Goal: Task Accomplishment & Management: Manage account settings

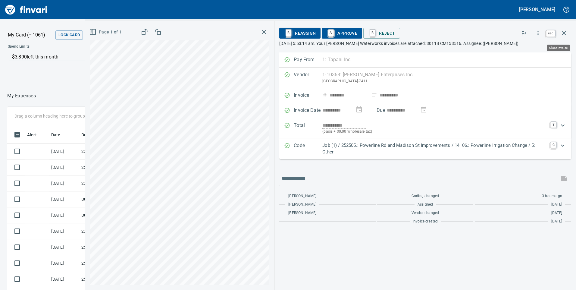
scroll to position [219, 397]
click at [566, 34] on icon "button" at bounding box center [563, 33] width 7 height 7
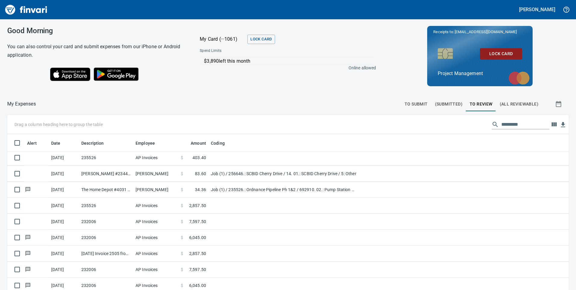
scroll to position [1054, 0]
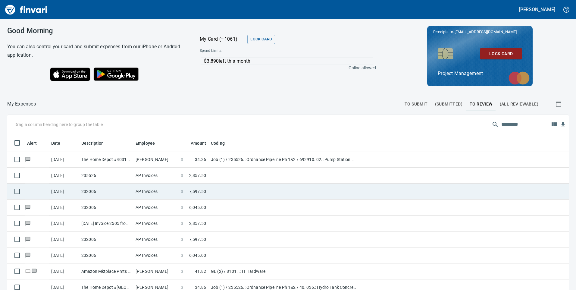
click at [194, 192] on span "7,597.50" at bounding box center [197, 191] width 17 height 6
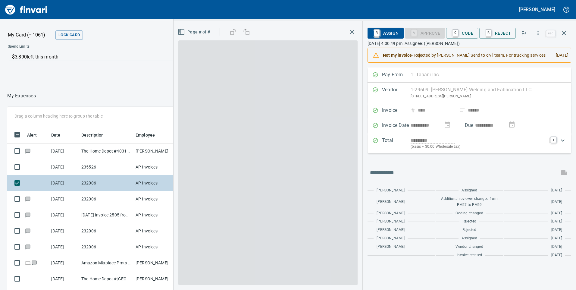
scroll to position [219, 397]
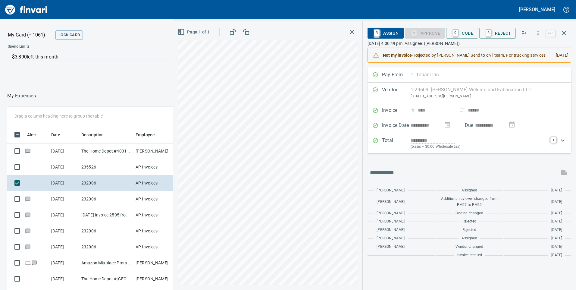
click at [354, 31] on icon "button" at bounding box center [352, 32] width 4 height 4
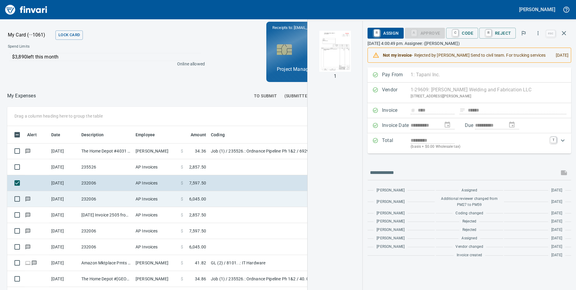
click at [201, 198] on span "6,045.00" at bounding box center [197, 199] width 17 height 6
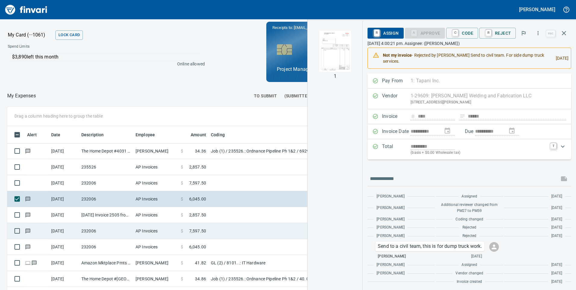
click at [201, 228] on span "7,597.50" at bounding box center [197, 231] width 17 height 6
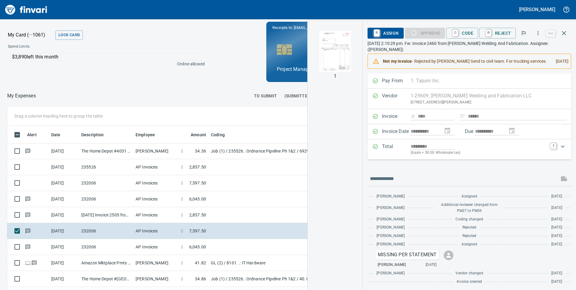
click at [333, 56] on img "button" at bounding box center [334, 51] width 41 height 41
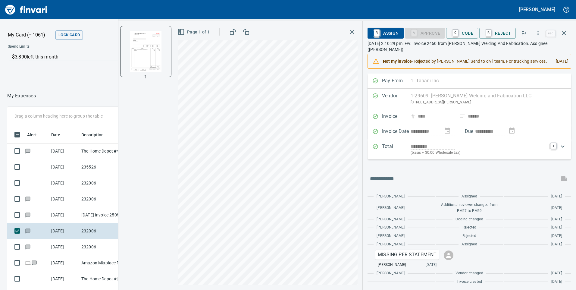
click at [352, 30] on icon "button" at bounding box center [352, 31] width 7 height 7
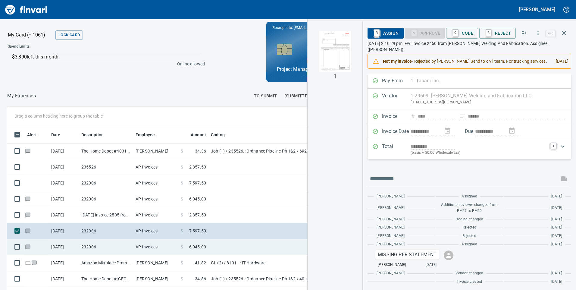
click at [197, 246] on span "6,045.00" at bounding box center [197, 247] width 17 height 6
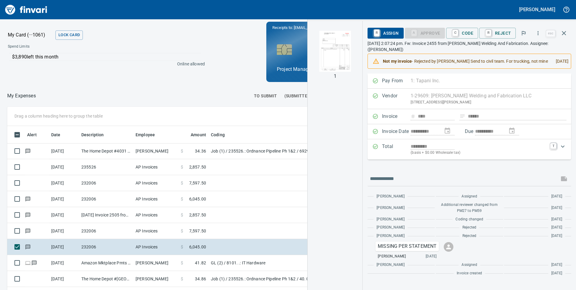
click at [347, 52] on img "button" at bounding box center [334, 51] width 41 height 41
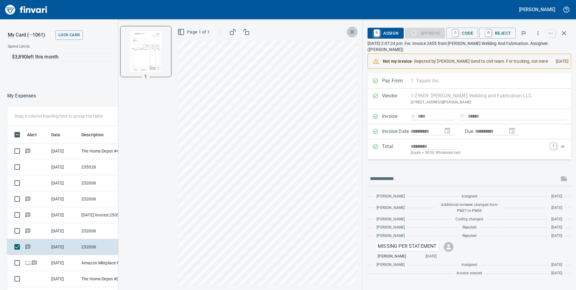
click at [352, 32] on icon "button" at bounding box center [352, 31] width 7 height 7
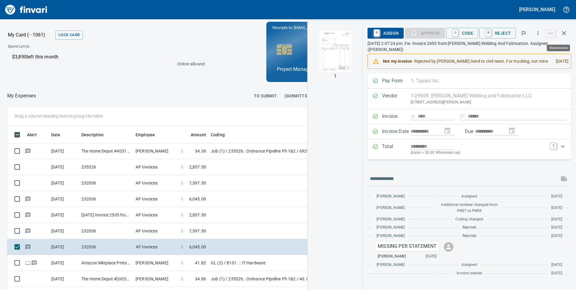
scroll to position [219, 397]
click at [156, 87] on div "My Card (···1061) Lock Card Spend Limits $3,890 left this month Online allowed …" at bounding box center [288, 154] width 576 height 270
click at [207, 91] on div at bounding box center [143, 96] width 214 height 14
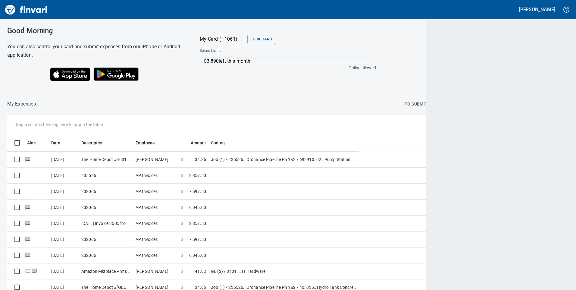
scroll to position [219, 544]
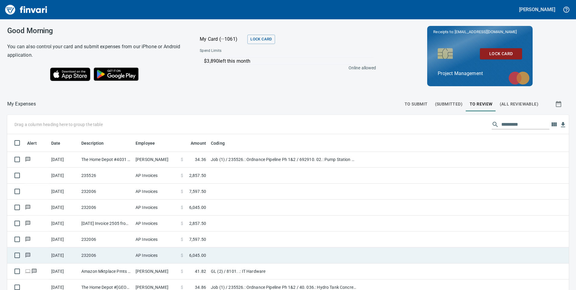
click at [201, 255] on span "6,045.00" at bounding box center [197, 255] width 17 height 6
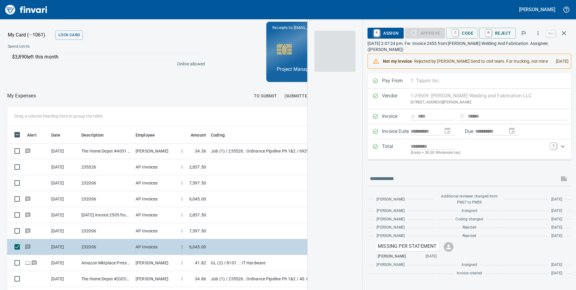
scroll to position [219, 397]
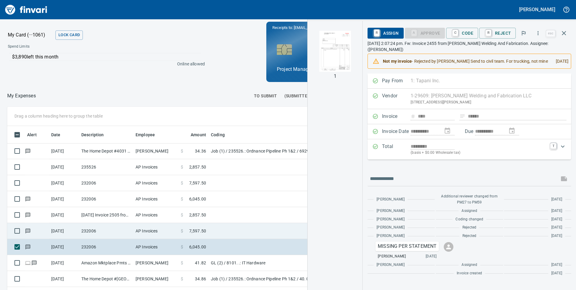
click at [199, 230] on span "7,597.50" at bounding box center [197, 231] width 17 height 6
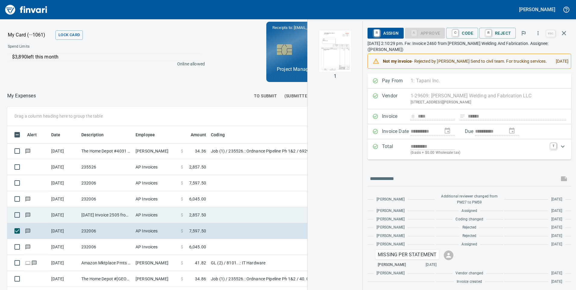
click at [198, 214] on span "2,857.50" at bounding box center [197, 215] width 17 height 6
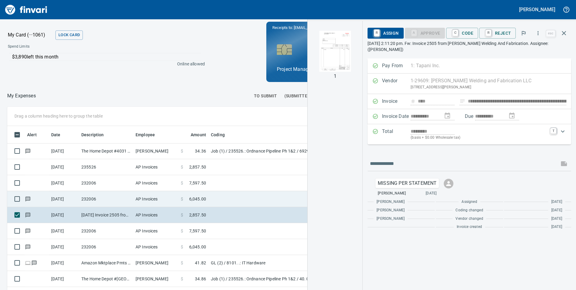
click at [199, 196] on span "6,045.00" at bounding box center [197, 199] width 17 height 6
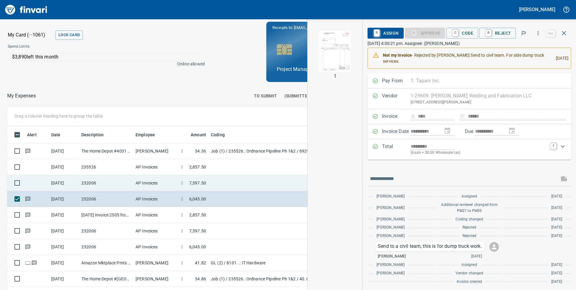
click at [199, 184] on span "7,597.50" at bounding box center [197, 183] width 17 height 6
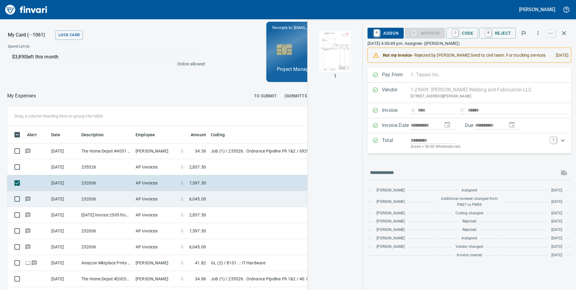
click at [198, 196] on span "6,045.00" at bounding box center [197, 199] width 17 height 6
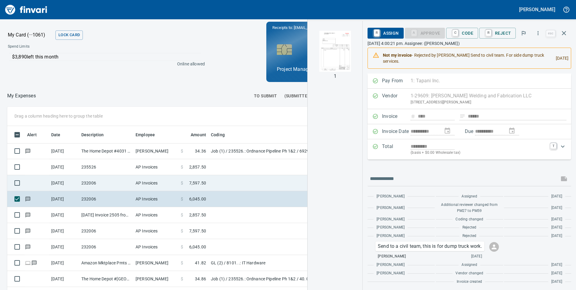
click at [199, 183] on span "7,597.50" at bounding box center [197, 183] width 17 height 6
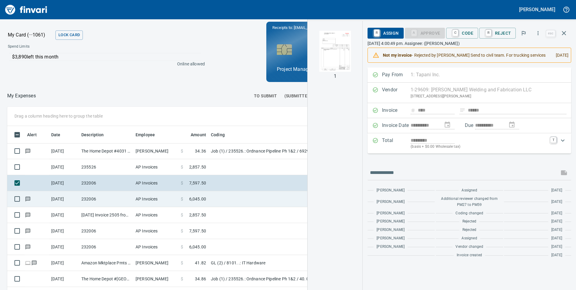
click at [195, 197] on span "6,045.00" at bounding box center [197, 199] width 17 height 6
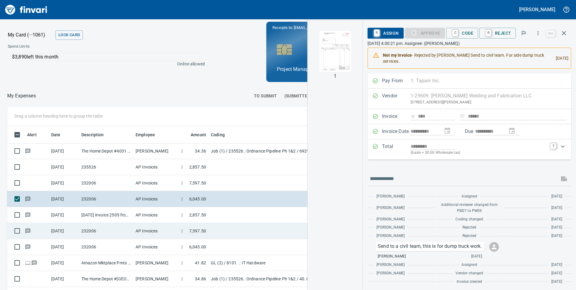
click at [198, 231] on span "7,597.50" at bounding box center [197, 231] width 17 height 6
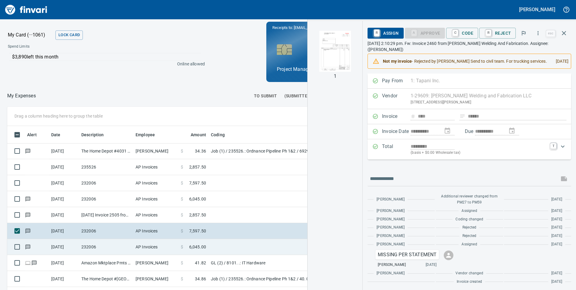
click at [199, 245] on span "6,045.00" at bounding box center [197, 247] width 17 height 6
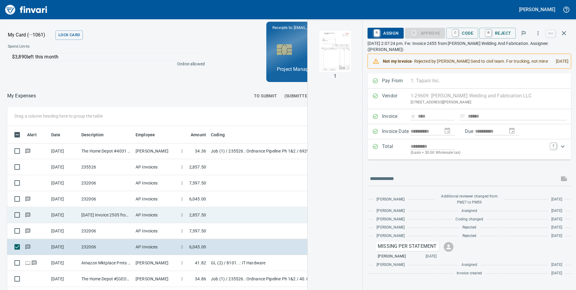
click at [197, 214] on span "2,857.50" at bounding box center [197, 215] width 17 height 6
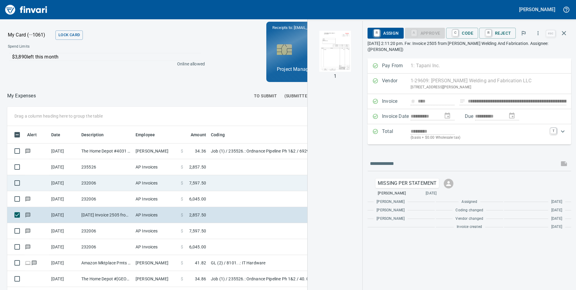
click at [199, 183] on span "7,597.50" at bounding box center [197, 183] width 17 height 6
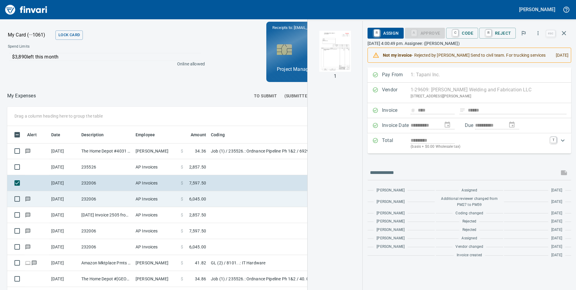
click at [199, 198] on span "6,045.00" at bounding box center [197, 199] width 17 height 6
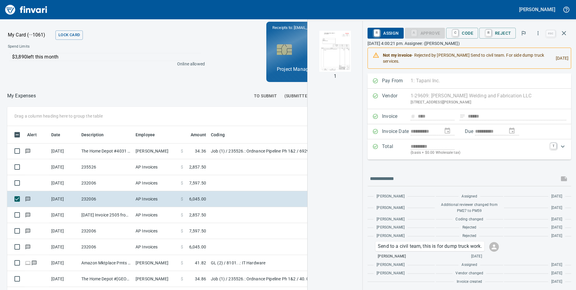
click at [329, 48] on img "button" at bounding box center [334, 51] width 41 height 41
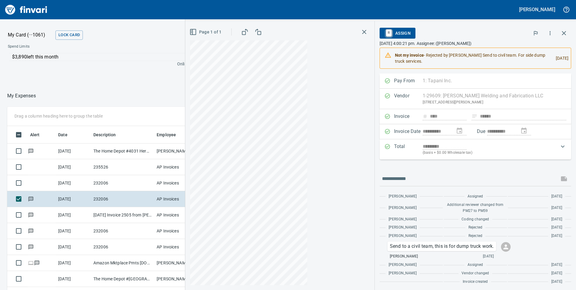
scroll to position [218, 397]
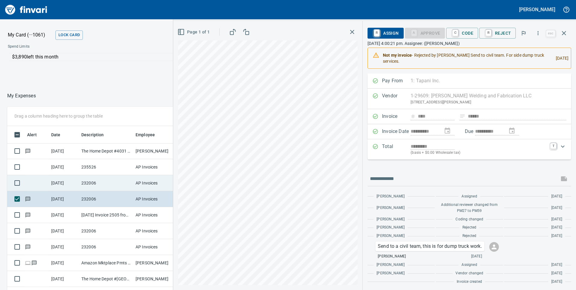
click at [150, 188] on td "AP Invoices" at bounding box center [155, 183] width 45 height 16
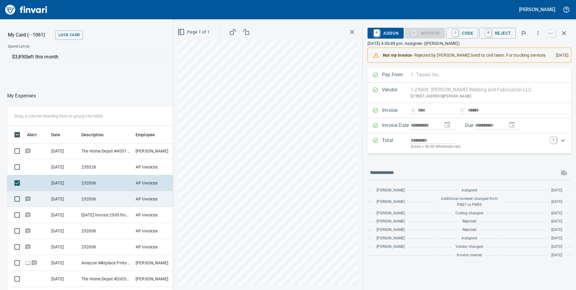
click at [148, 197] on td "AP Invoices" at bounding box center [155, 199] width 45 height 16
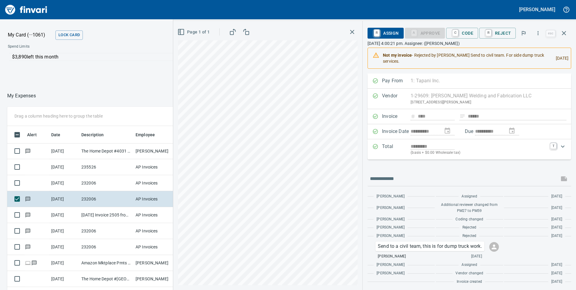
click at [352, 33] on icon "button" at bounding box center [352, 31] width 7 height 7
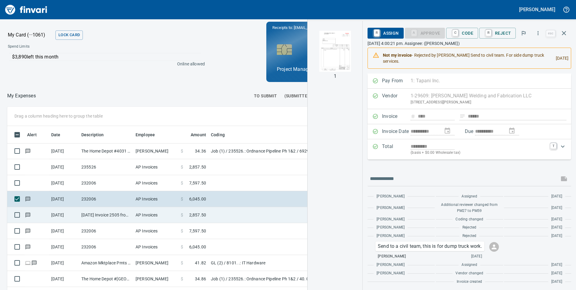
click at [197, 215] on span "2,857.50" at bounding box center [197, 215] width 17 height 6
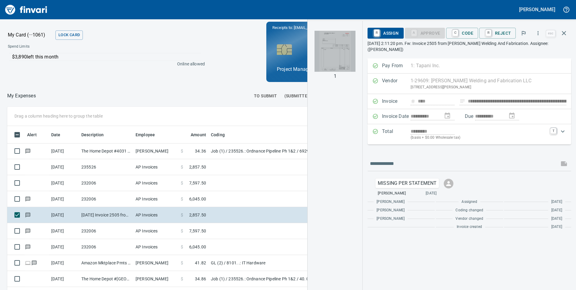
click at [336, 46] on img "button" at bounding box center [334, 51] width 41 height 41
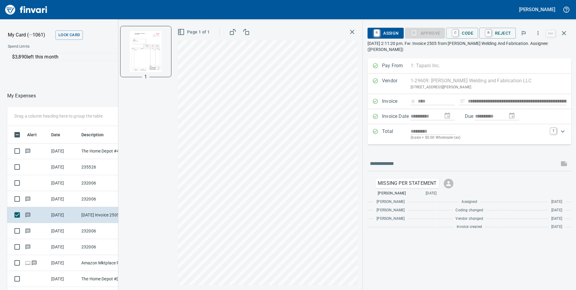
click at [352, 33] on icon "button" at bounding box center [352, 32] width 4 height 4
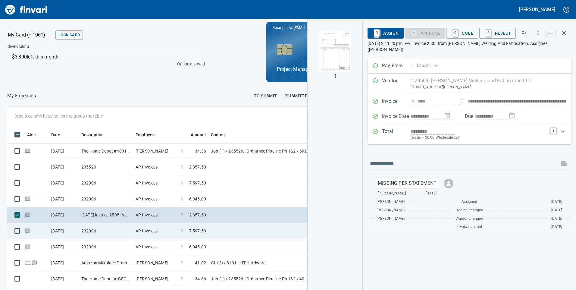
click at [200, 228] on span "7,597.50" at bounding box center [197, 231] width 17 height 6
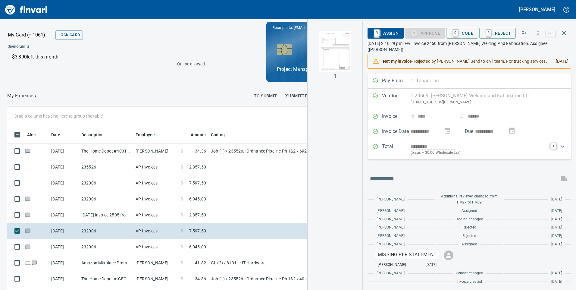
click at [342, 45] on img "button" at bounding box center [334, 51] width 41 height 41
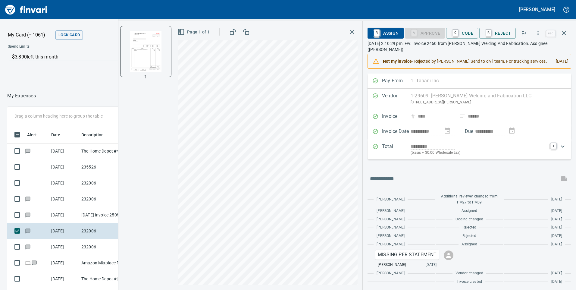
click at [355, 34] on icon "button" at bounding box center [352, 31] width 7 height 7
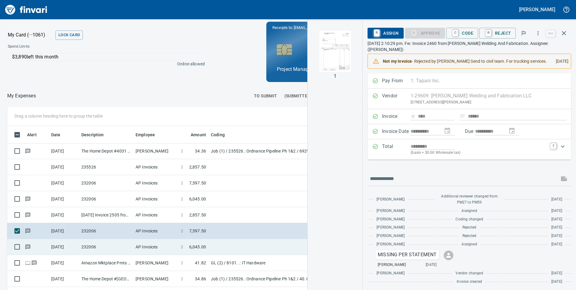
click at [194, 244] on span "6,045.00" at bounding box center [197, 247] width 17 height 6
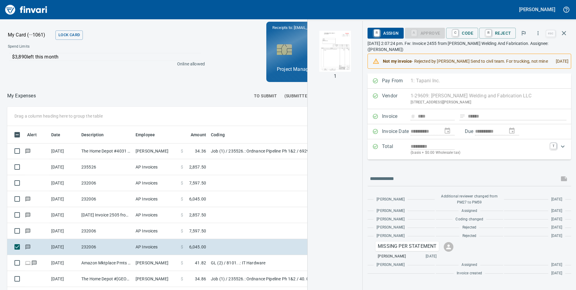
click at [332, 52] on img "button" at bounding box center [334, 51] width 41 height 41
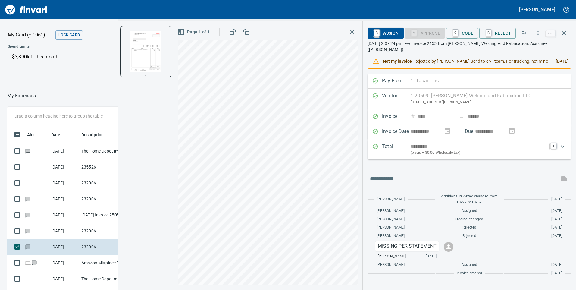
click at [355, 33] on icon "button" at bounding box center [352, 31] width 7 height 7
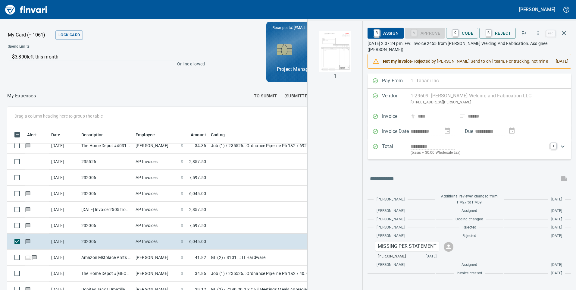
scroll to position [1030, 0]
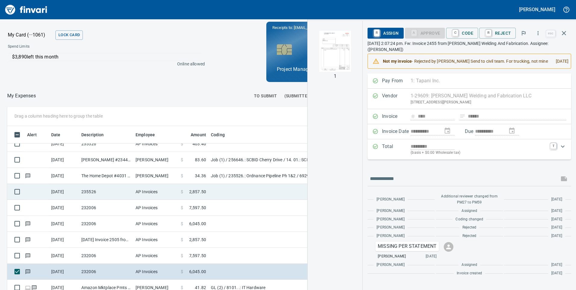
click at [197, 189] on span "2,857.50" at bounding box center [197, 192] width 17 height 6
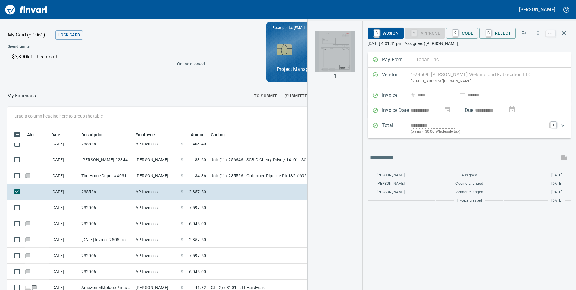
click at [330, 52] on img "button" at bounding box center [334, 51] width 41 height 41
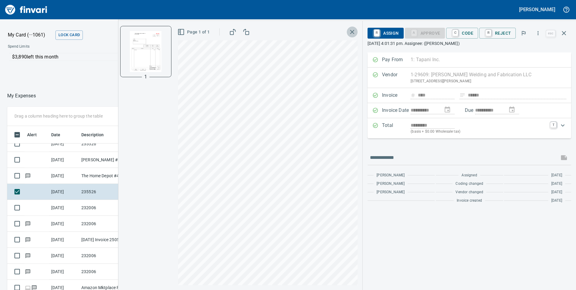
click at [353, 32] on icon "button" at bounding box center [352, 32] width 4 height 4
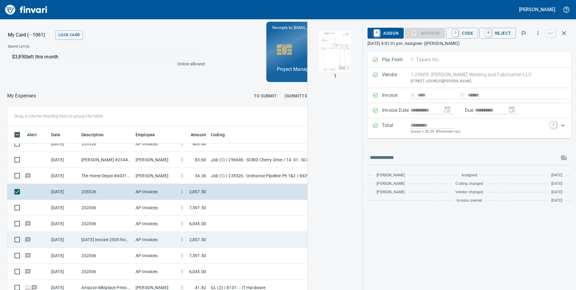
click at [201, 237] on span "2,857.50" at bounding box center [197, 239] width 17 height 6
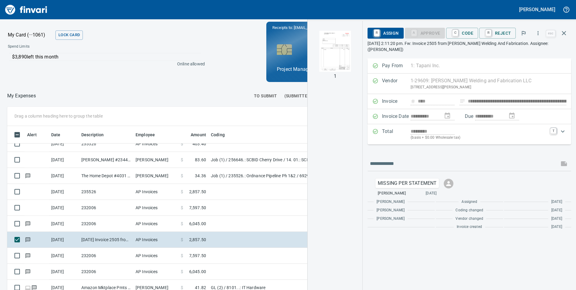
click at [335, 45] on img "button" at bounding box center [334, 51] width 41 height 41
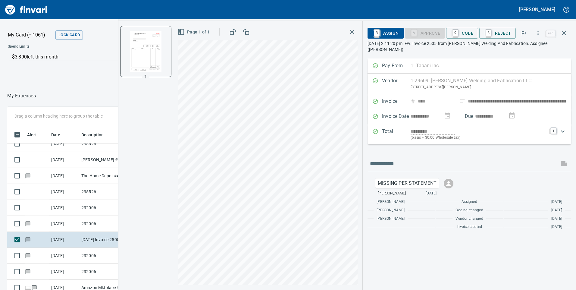
click at [353, 32] on icon "button" at bounding box center [352, 31] width 7 height 7
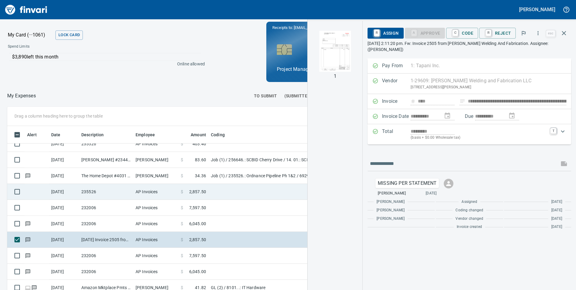
click at [196, 190] on span "2,857.50" at bounding box center [197, 192] width 17 height 6
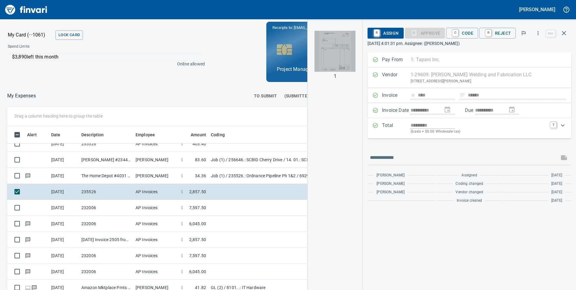
click at [327, 53] on img "button" at bounding box center [334, 51] width 41 height 41
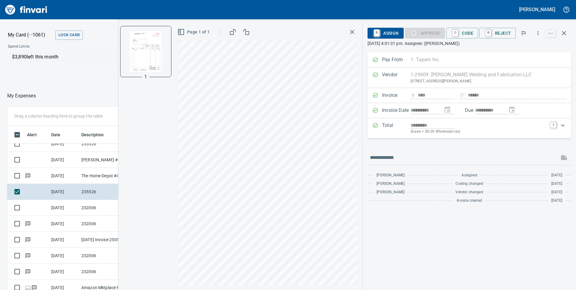
click at [352, 32] on icon "button" at bounding box center [352, 31] width 7 height 7
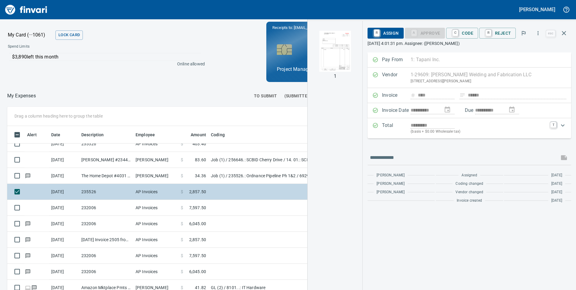
click at [227, 191] on td at bounding box center [283, 192] width 151 height 16
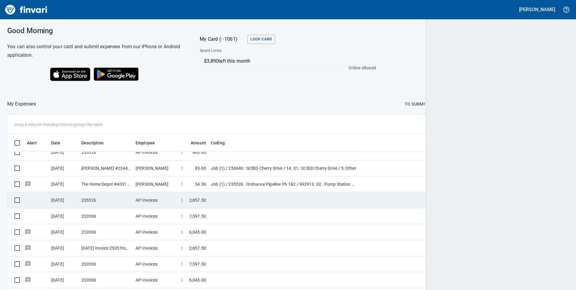
scroll to position [219, 548]
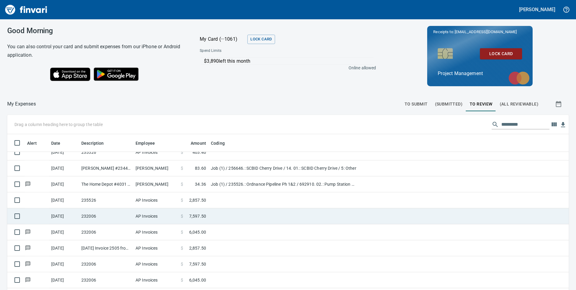
click at [199, 212] on td "$ 7,597.50" at bounding box center [193, 216] width 30 height 16
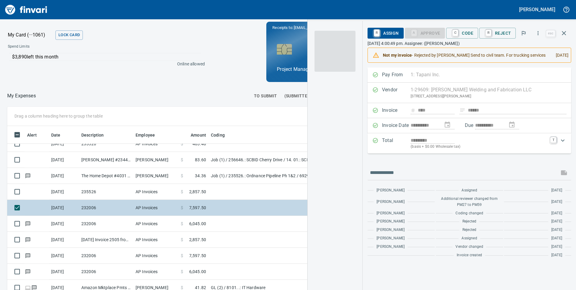
scroll to position [219, 397]
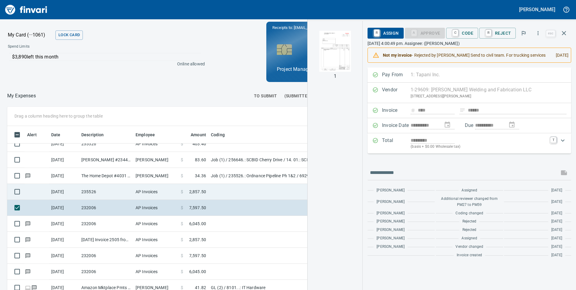
click at [197, 192] on span "2,857.50" at bounding box center [197, 192] width 17 height 6
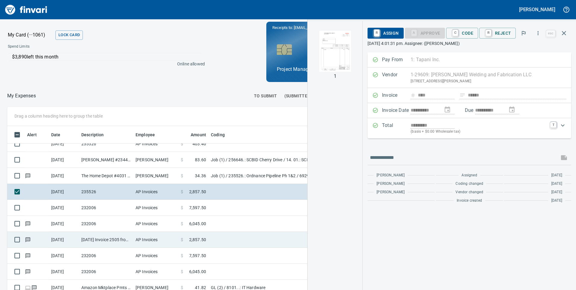
click at [197, 236] on td "$ 2,857.50" at bounding box center [193, 240] width 30 height 16
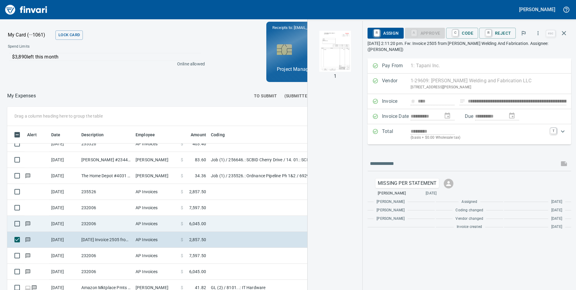
click at [195, 222] on span "6,045.00" at bounding box center [197, 223] width 17 height 6
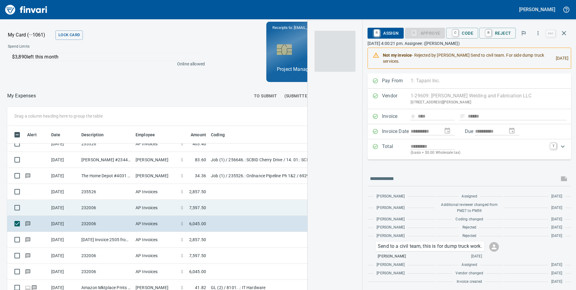
click at [198, 207] on span "7,597.50" at bounding box center [197, 208] width 17 height 6
